Goal: Check status: Check status

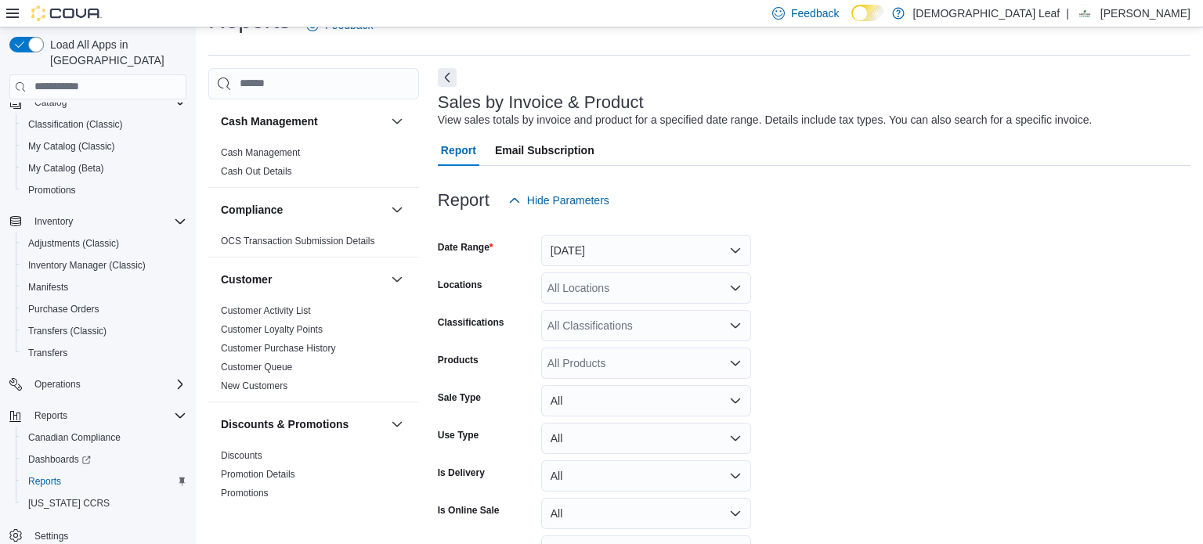
scroll to position [36, 0]
click at [717, 237] on button "[DATE]" at bounding box center [646, 249] width 210 height 31
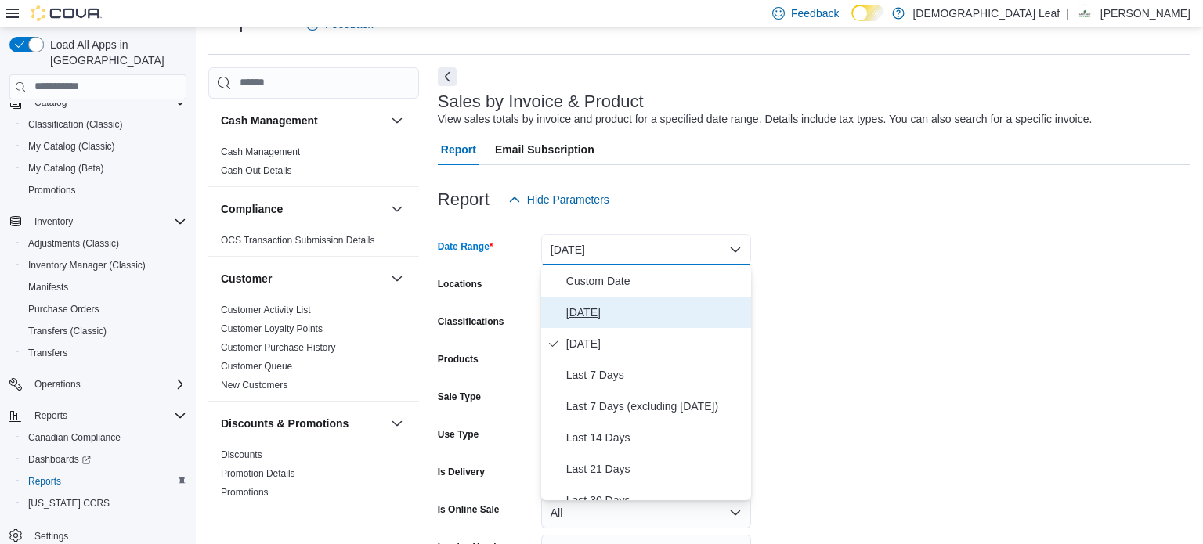
click at [677, 317] on span "[DATE]" at bounding box center [655, 312] width 179 height 19
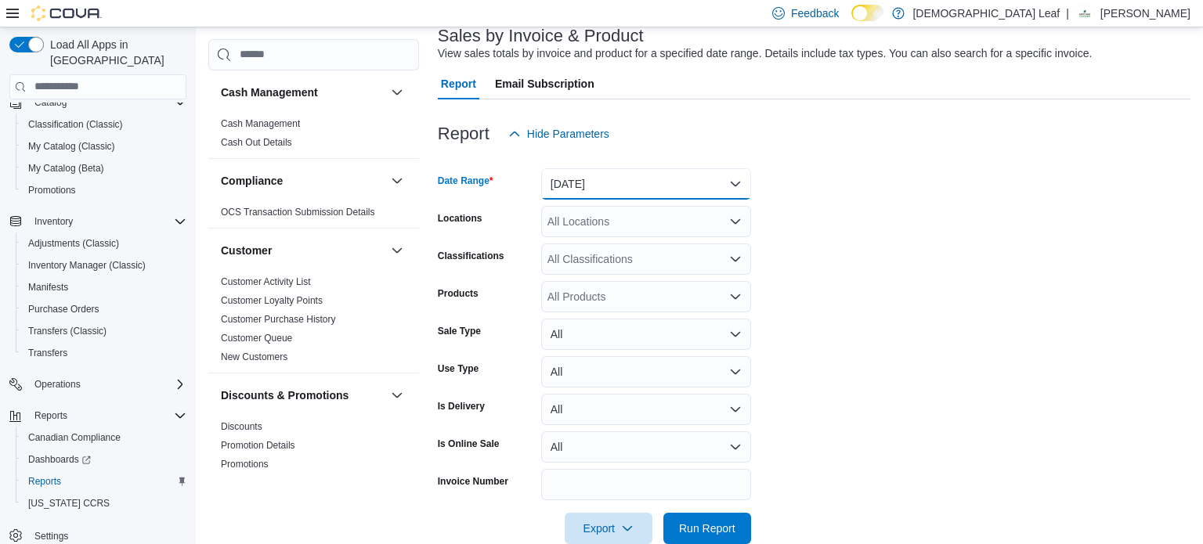
scroll to position [132, 0]
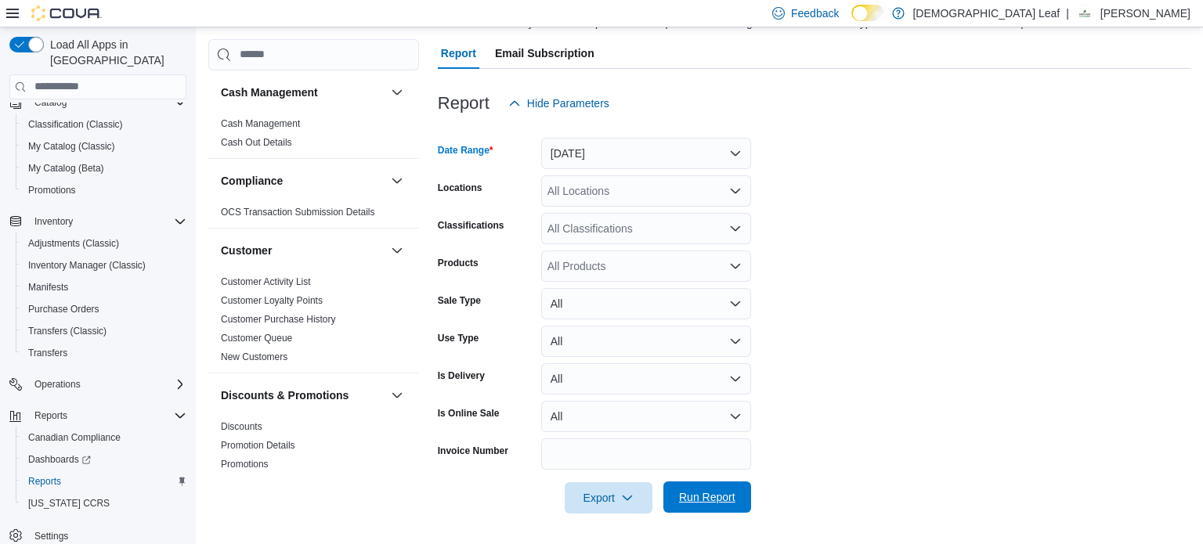
click at [702, 493] on span "Run Report" at bounding box center [707, 497] width 56 height 16
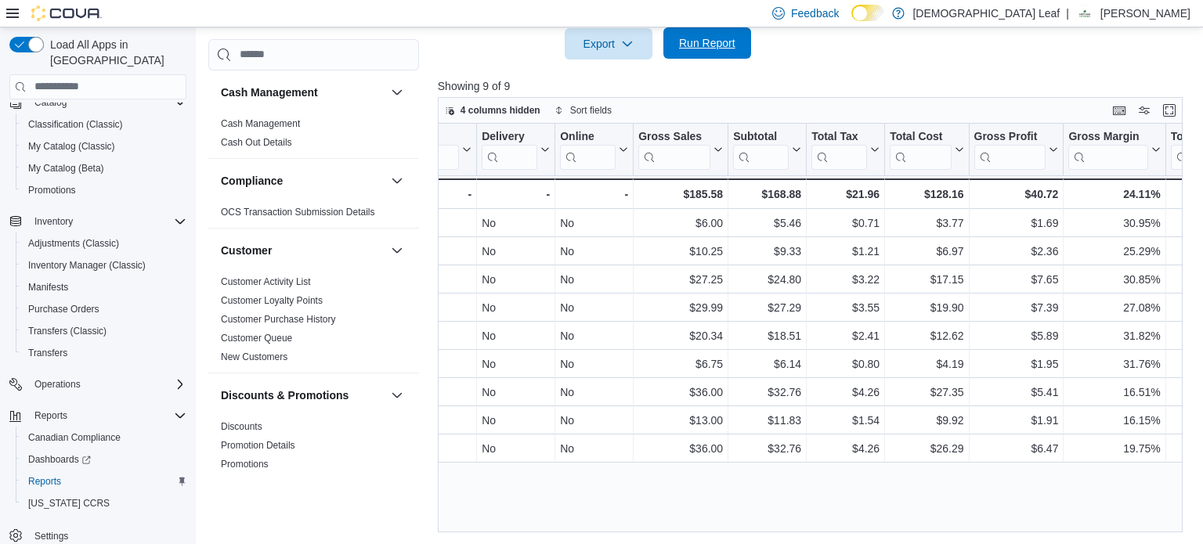
scroll to position [0, 1118]
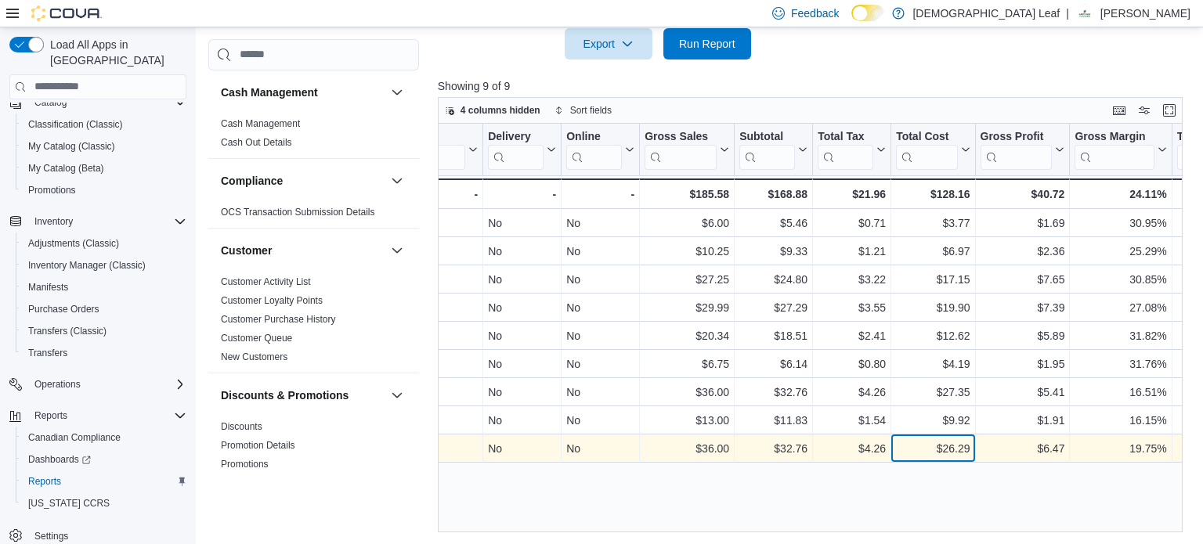
click at [933, 435] on div "$26.29 - Total Cost, column 15, row 9" at bounding box center [933, 449] width 84 height 28
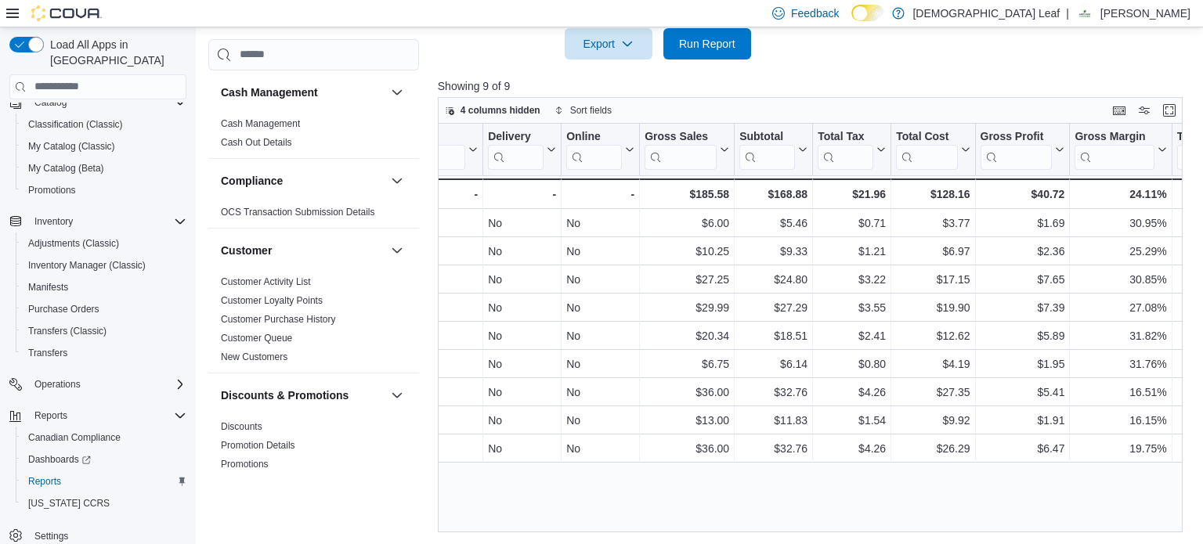
click at [872, 489] on div "Invoice # Click to view column header actions Receipt # Click to view column he…" at bounding box center [811, 329] width 746 height 410
